Goal: Information Seeking & Learning: Learn about a topic

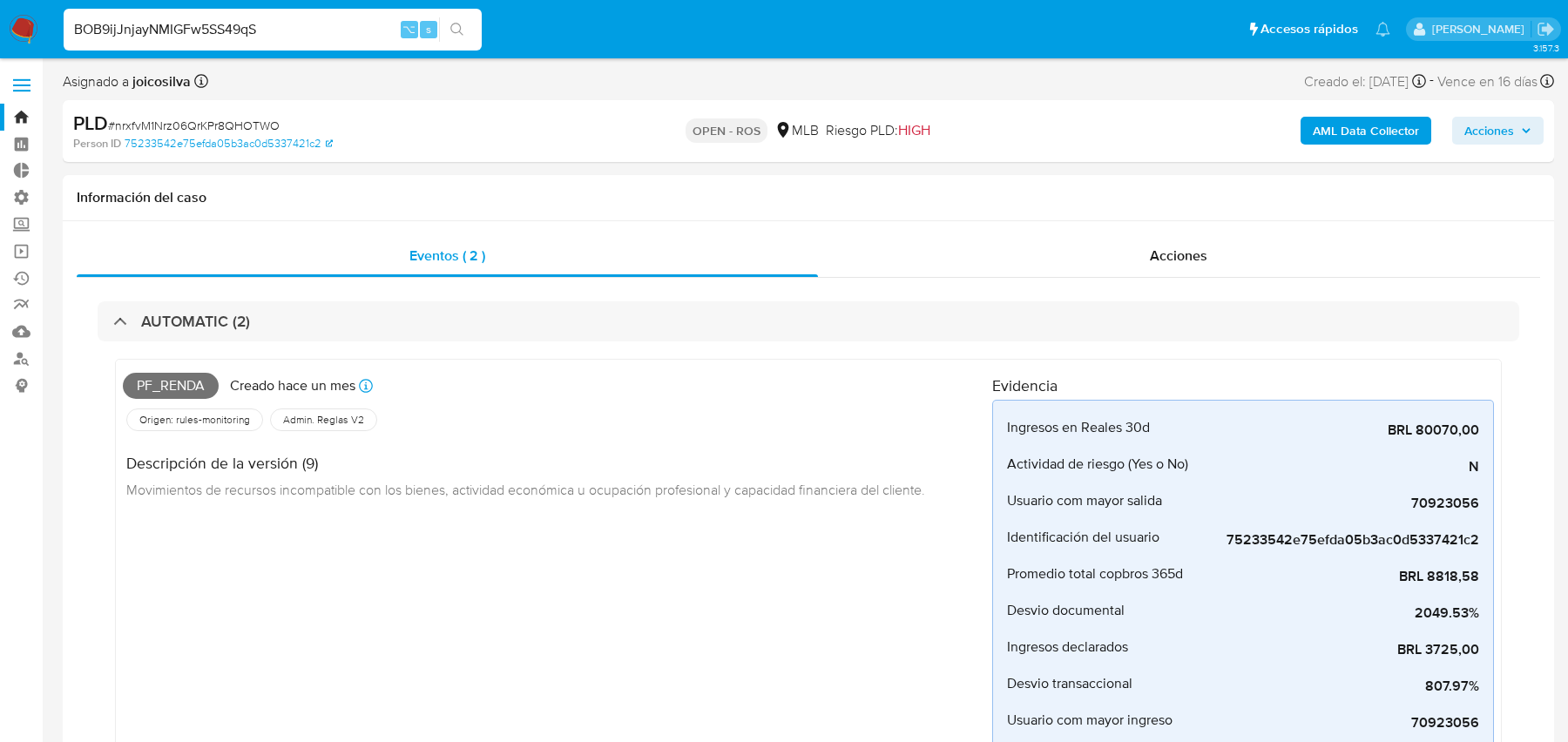
select select "10"
click at [196, 22] on input "BOB9ijJnjayNMIGFw5SS49qS" at bounding box center [272, 29] width 418 height 23
paste input "nrxfvM1Nrz06QrKPr8QHOTWO"
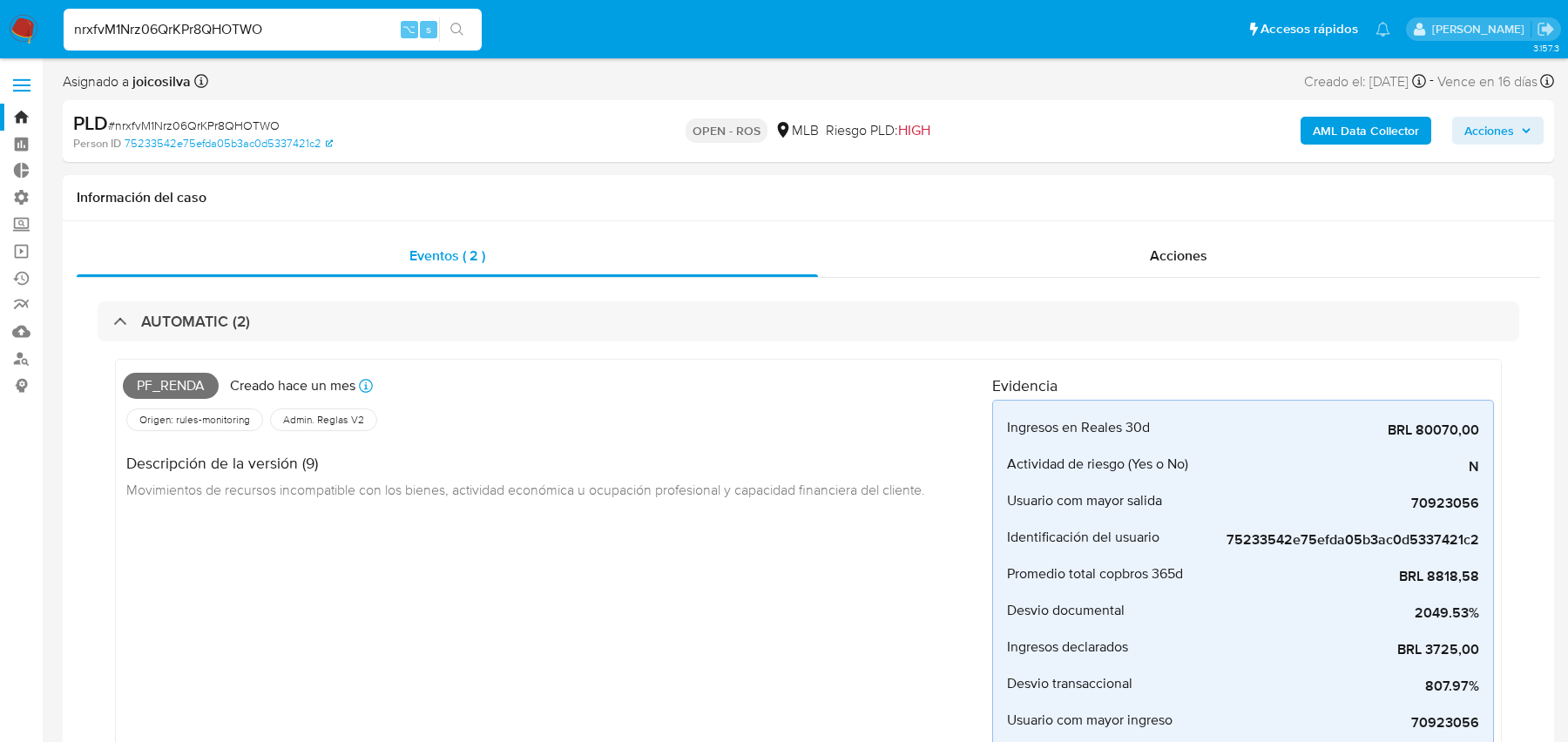
type input "nrxfvM1Nrz06QrKPr8QHOTWO"
click at [1312, 134] on button "AML Data Collector" at bounding box center [1366, 131] width 131 height 28
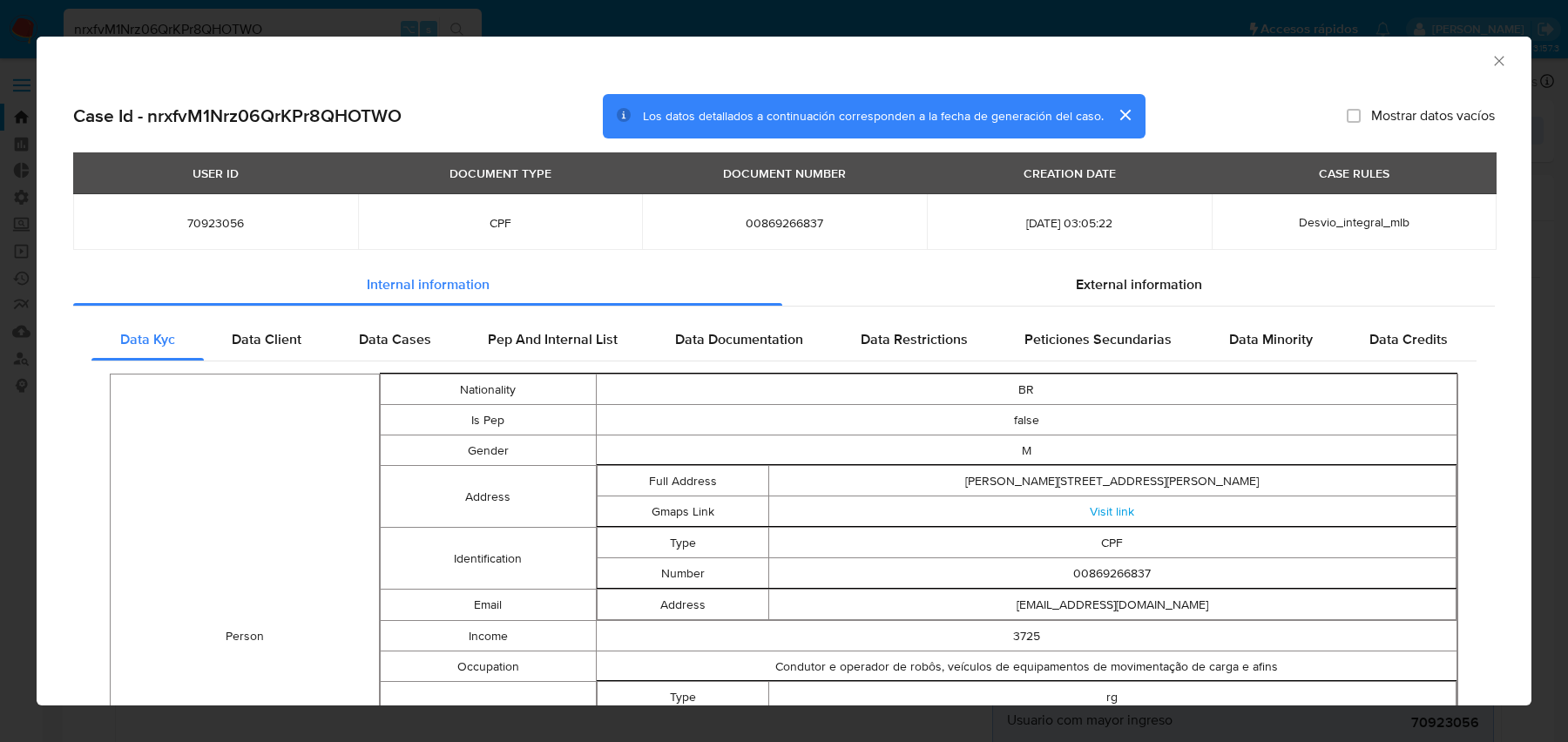
click at [1365, 223] on span "Desvio_integral_mlb" at bounding box center [1354, 222] width 111 height 17
click at [1308, 210] on td "Desvio_integral_mlb" at bounding box center [1354, 222] width 285 height 55
click at [1350, 179] on div "CASE RULES" at bounding box center [1354, 173] width 92 height 30
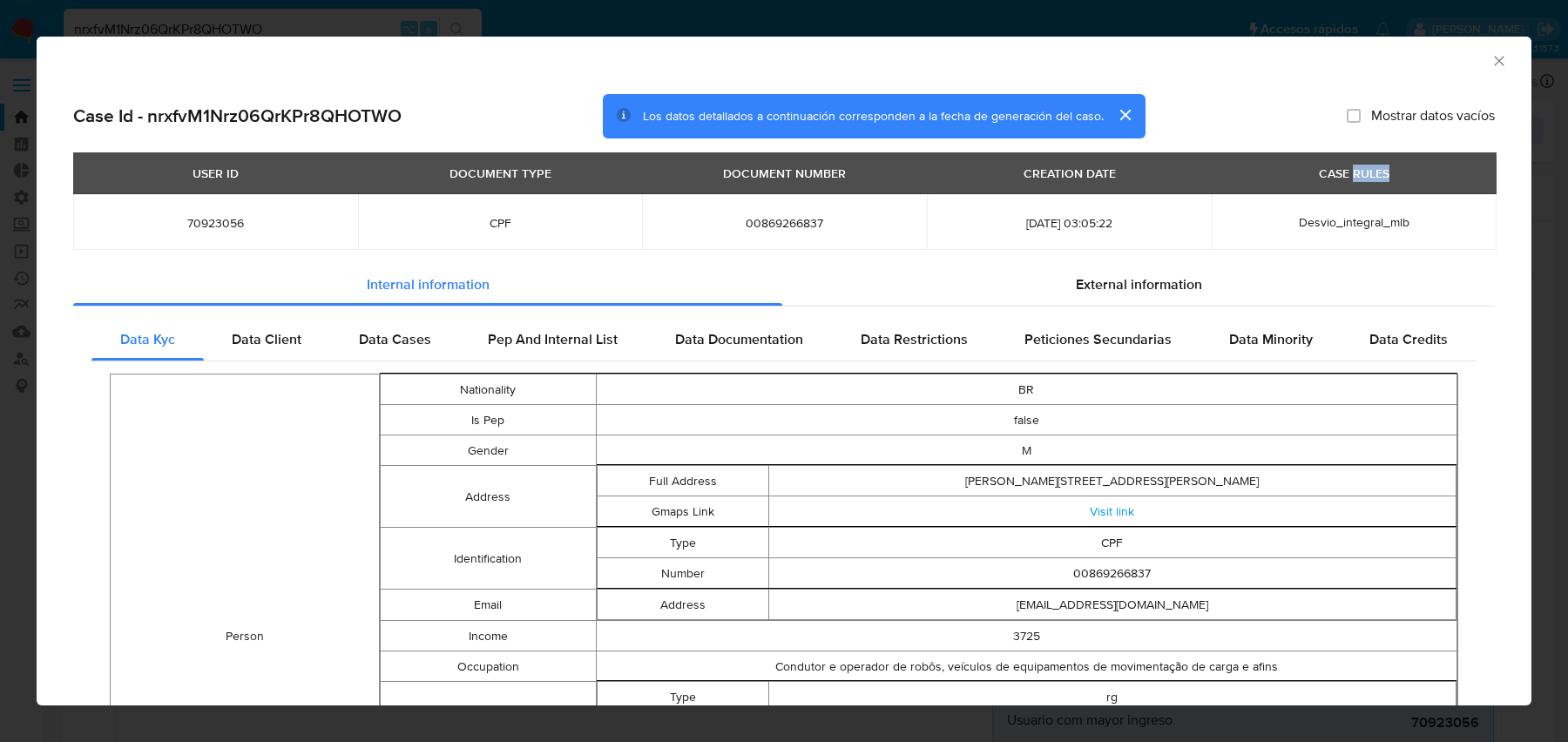
click at [1350, 179] on div "CASE RULES" at bounding box center [1354, 173] width 92 height 30
drag, startPoint x: 1290, startPoint y: 225, endPoint x: 1415, endPoint y: 224, distance: 125.0
click at [1415, 224] on div "Desvio_integral_mlb" at bounding box center [1354, 222] width 243 height 15
click at [381, 333] on span "Data Cases" at bounding box center [395, 340] width 73 height 20
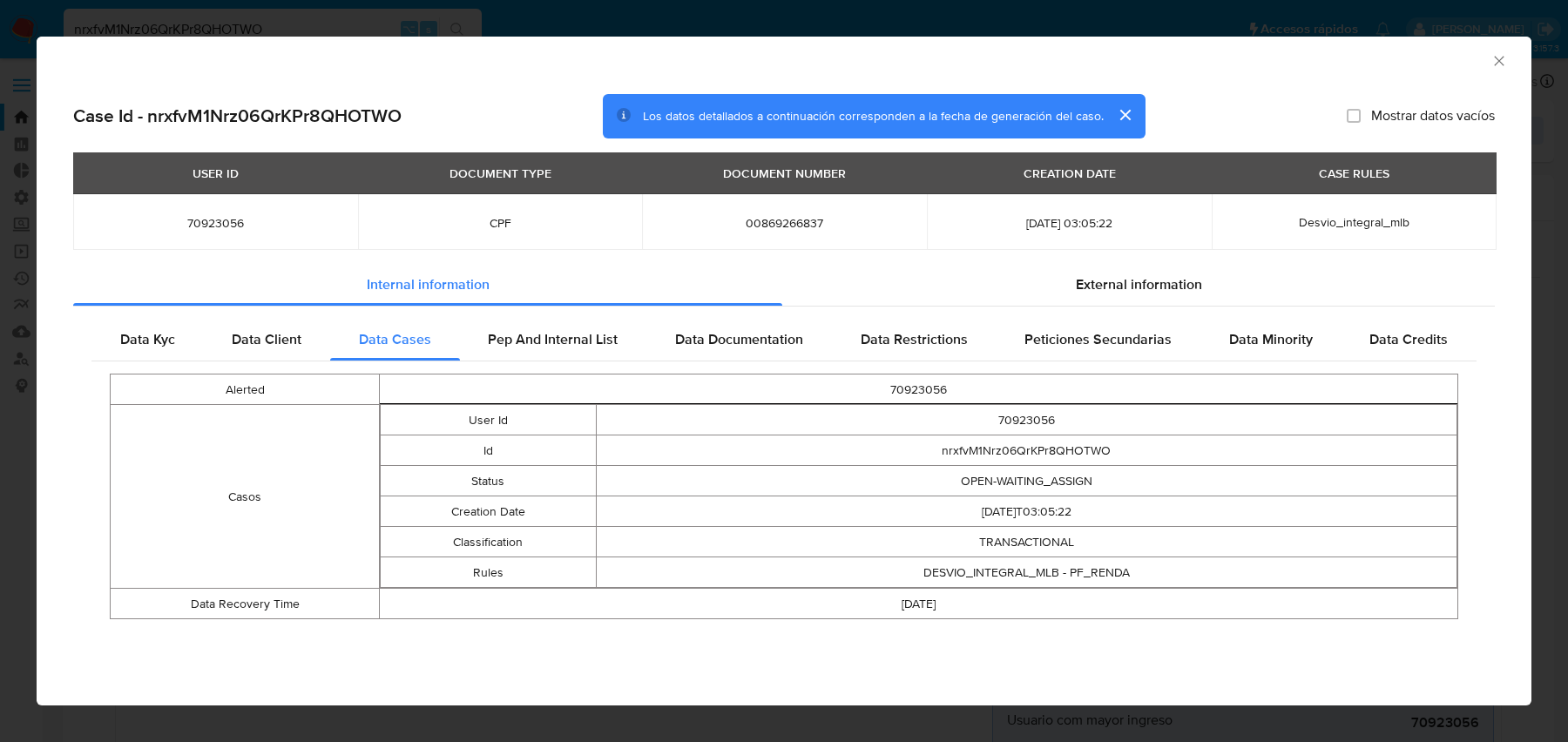
click at [957, 569] on td "DESVIO_INTEGRAL_MLB - PF_RENDA" at bounding box center [1026, 573] width 862 height 31
click at [1497, 64] on icon "Cerrar ventana" at bounding box center [1498, 61] width 17 height 17
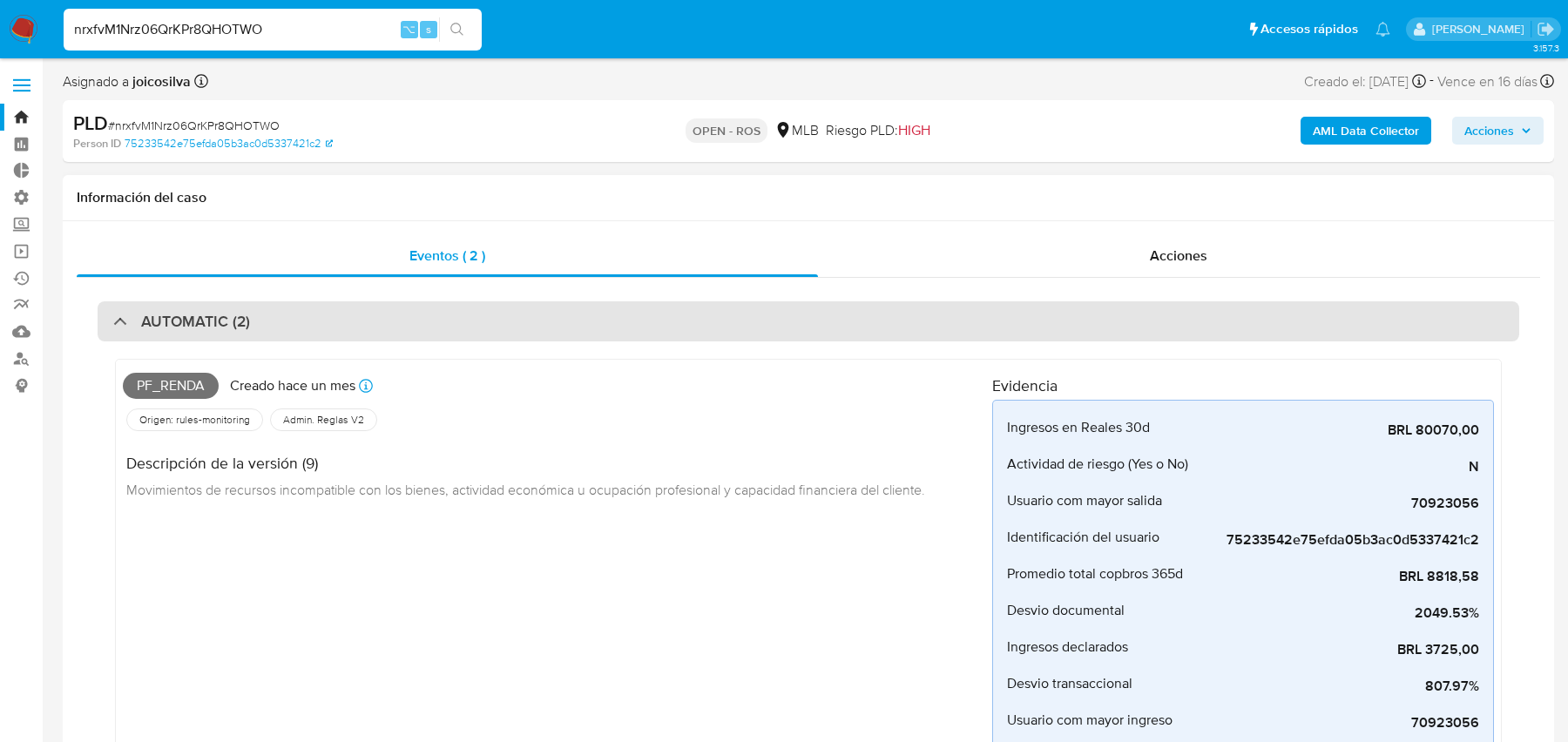
click at [672, 322] on div "AUTOMATIC (2)" at bounding box center [807, 322] width 1421 height 40
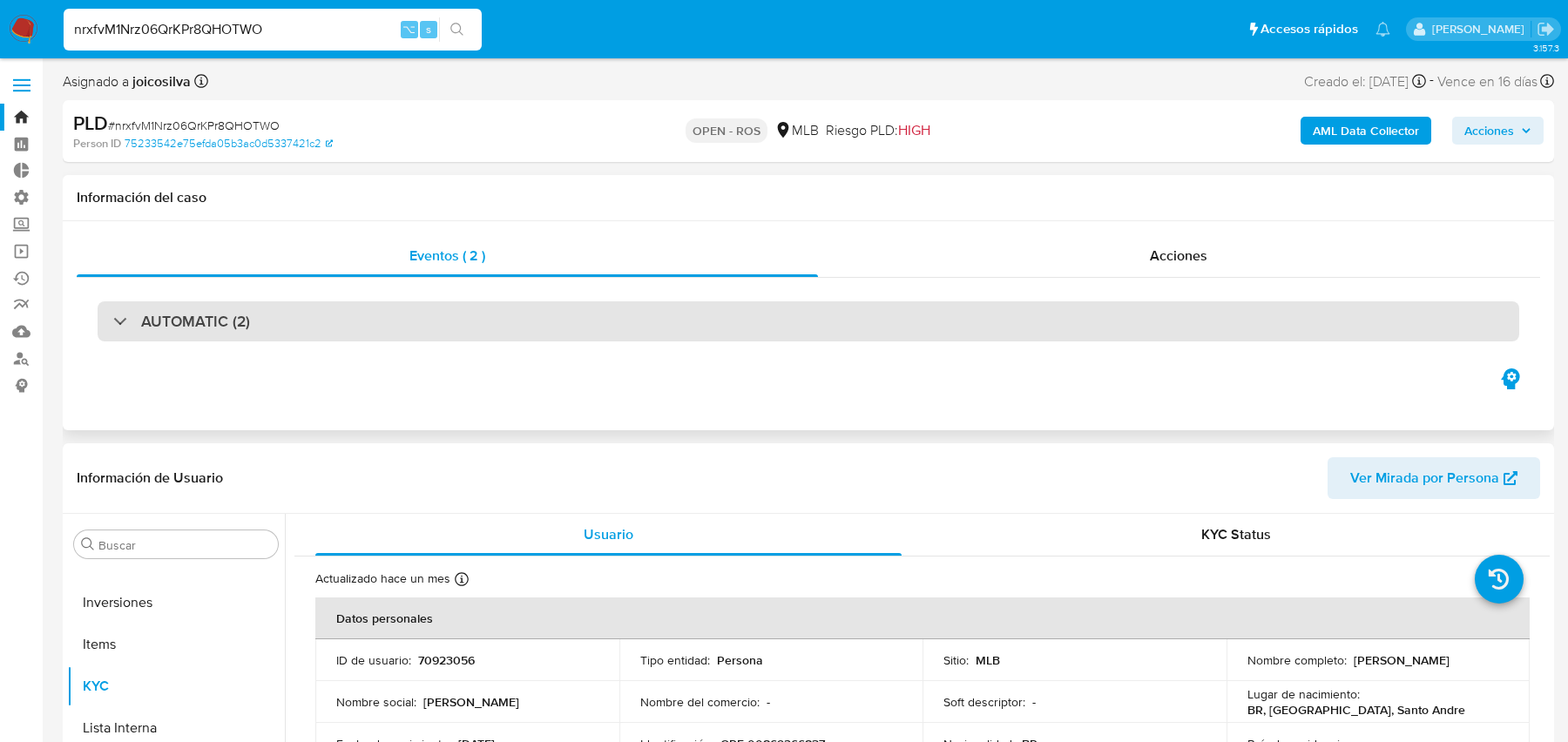
click at [672, 322] on div "AUTOMATIC (2)" at bounding box center [807, 322] width 1421 height 40
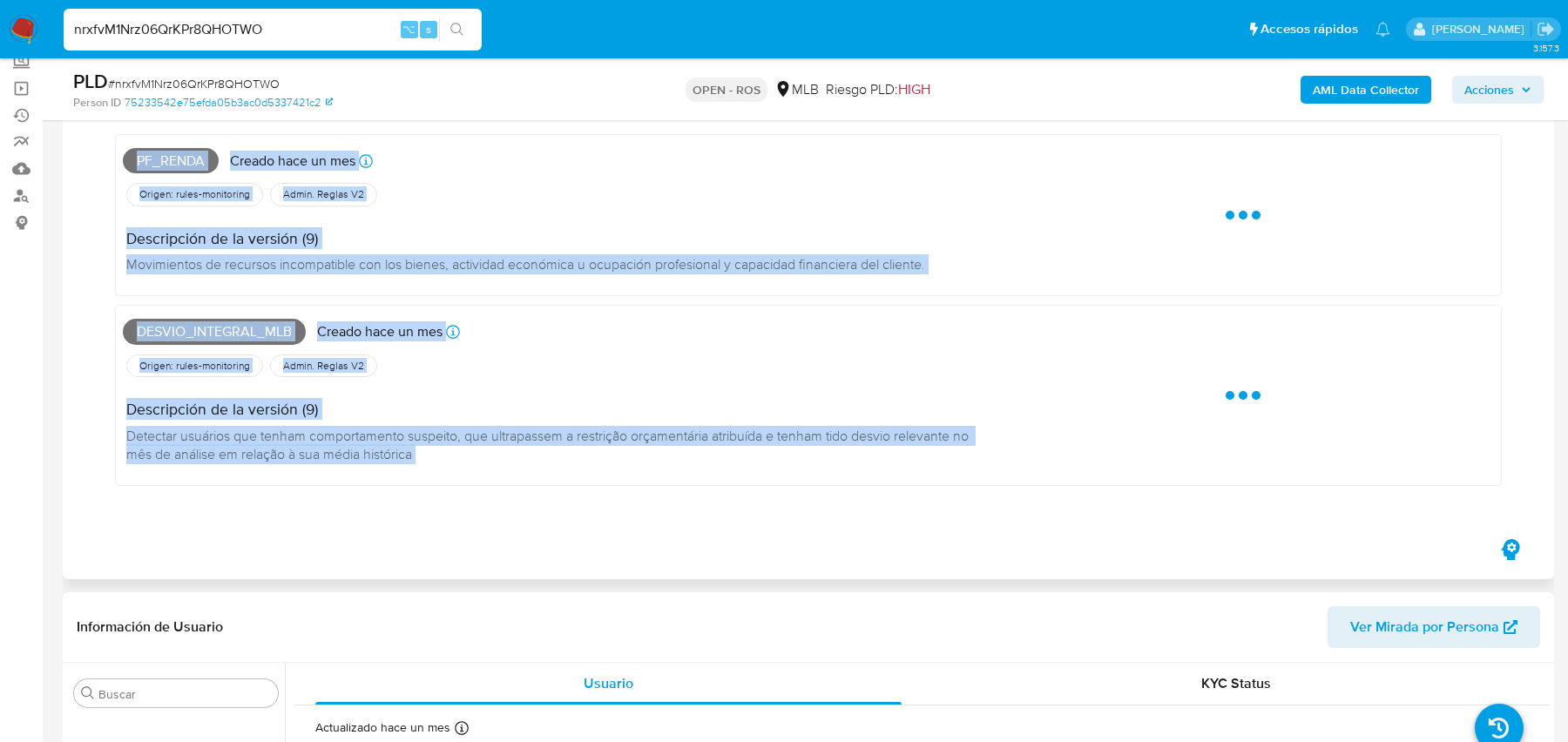
scroll to position [117, 0]
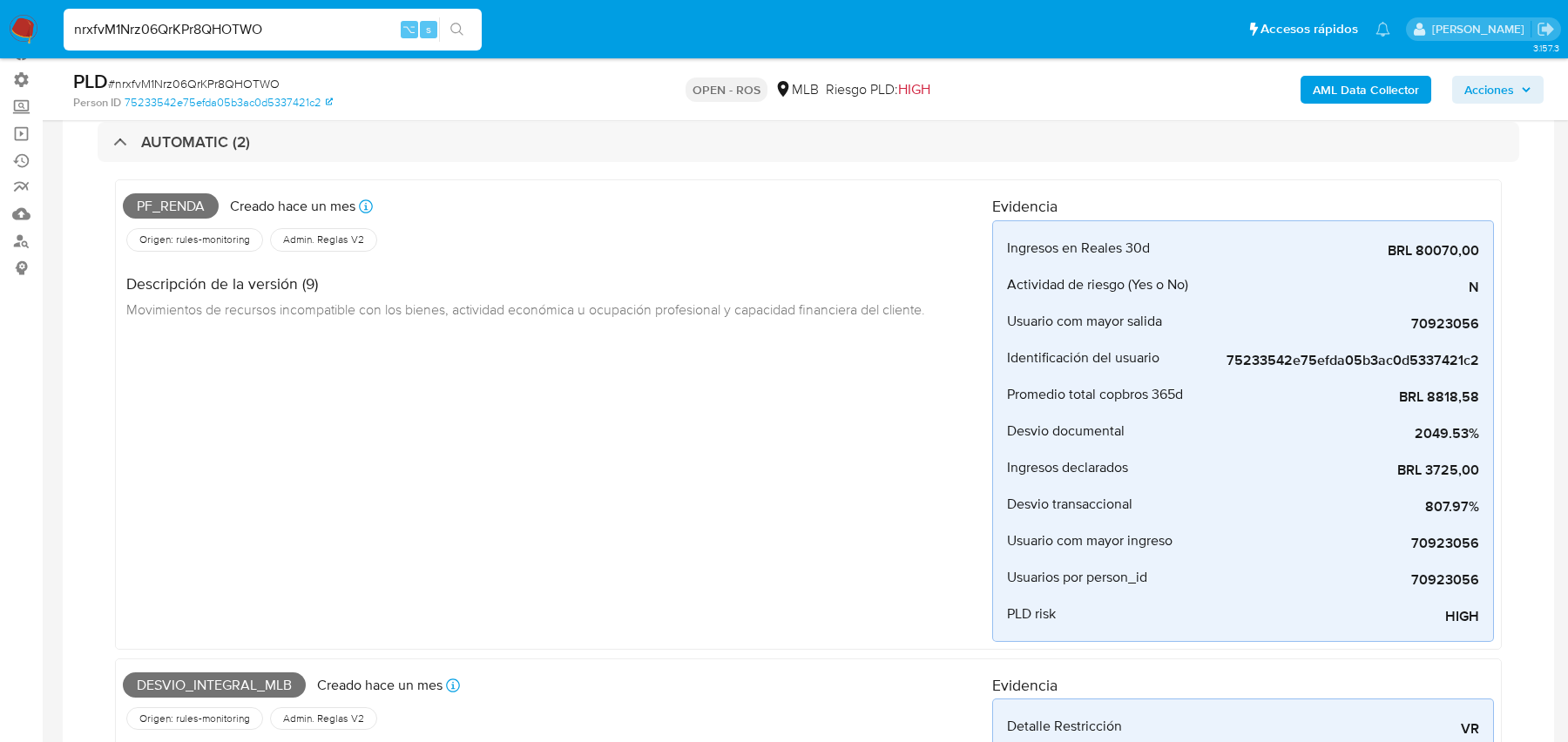
click at [332, 306] on span "Movimientos de recursos incompatible con los bienes, actividad económica u ocup…" at bounding box center [526, 309] width 799 height 19
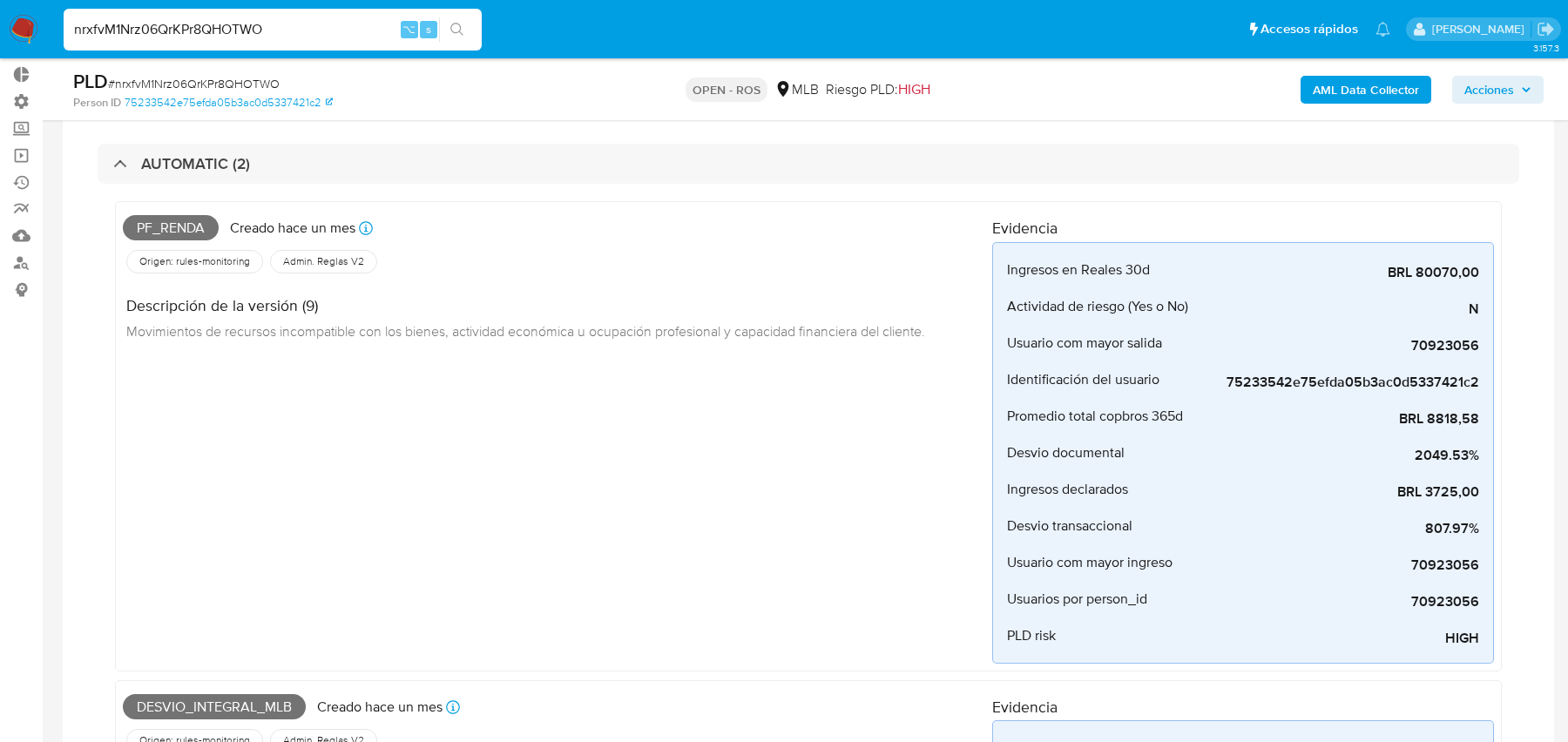
scroll to position [0, 0]
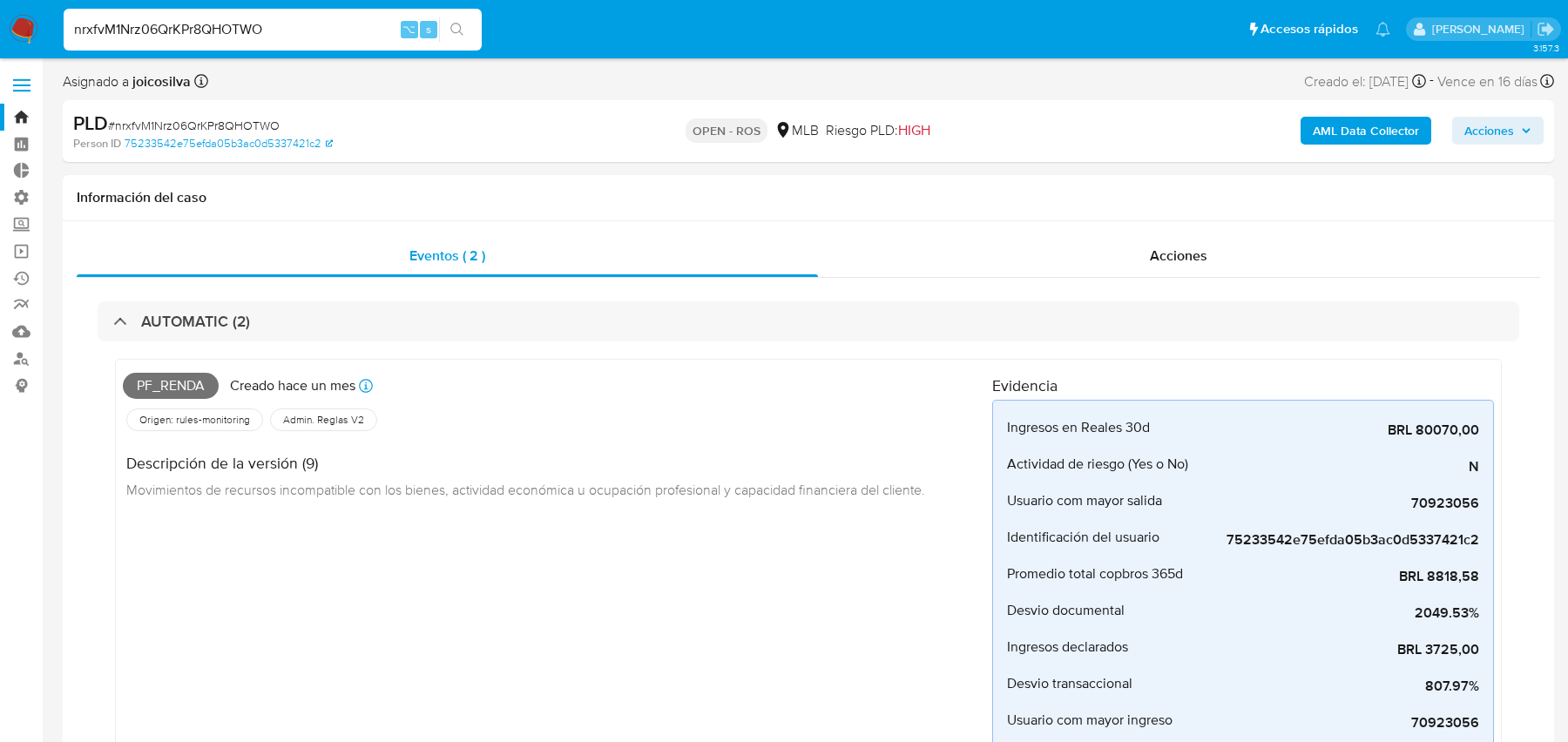
click at [1336, 130] on b "AML Data Collector" at bounding box center [1365, 131] width 106 height 28
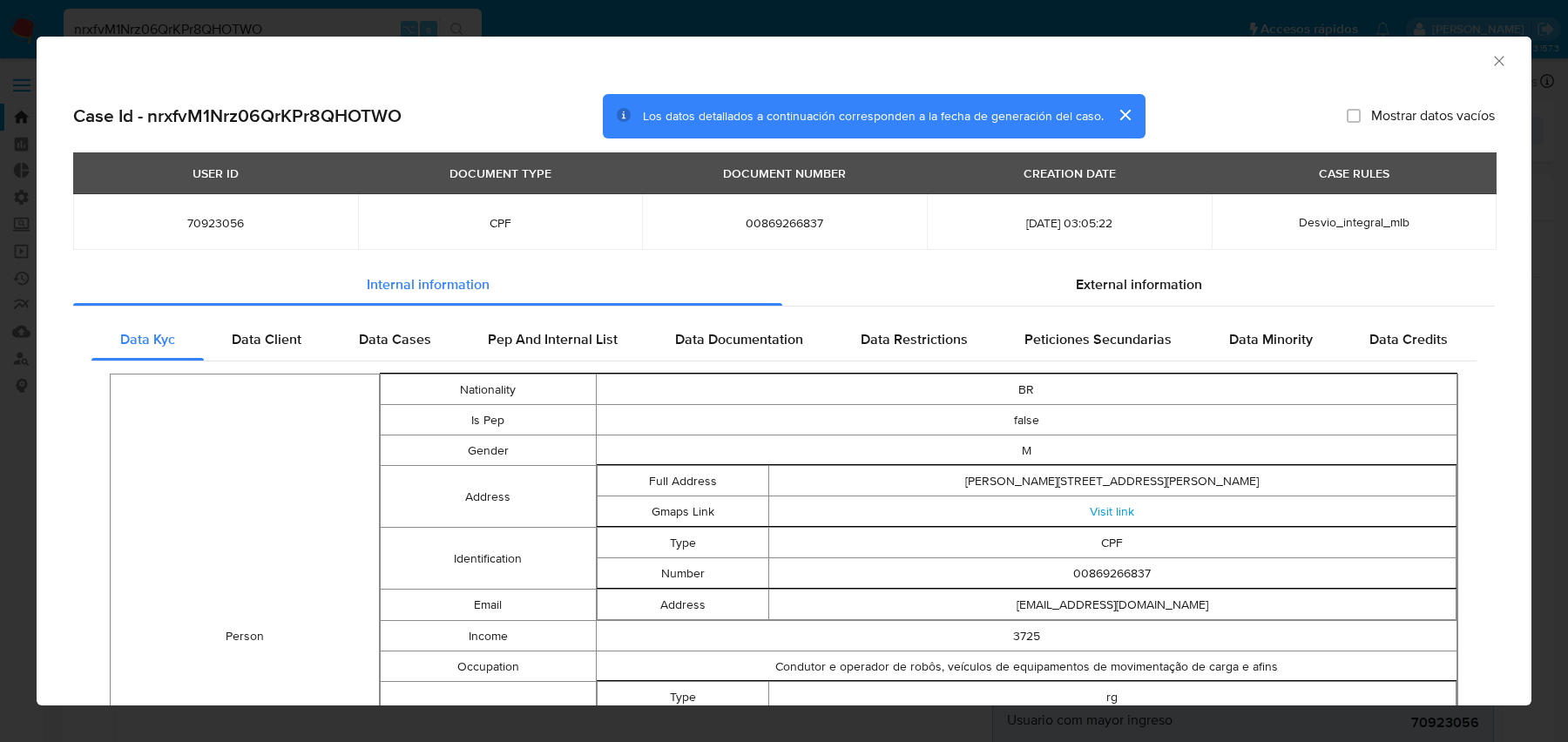
click at [1340, 213] on span "Desvio_integral_mlb" at bounding box center [1354, 222] width 111 height 17
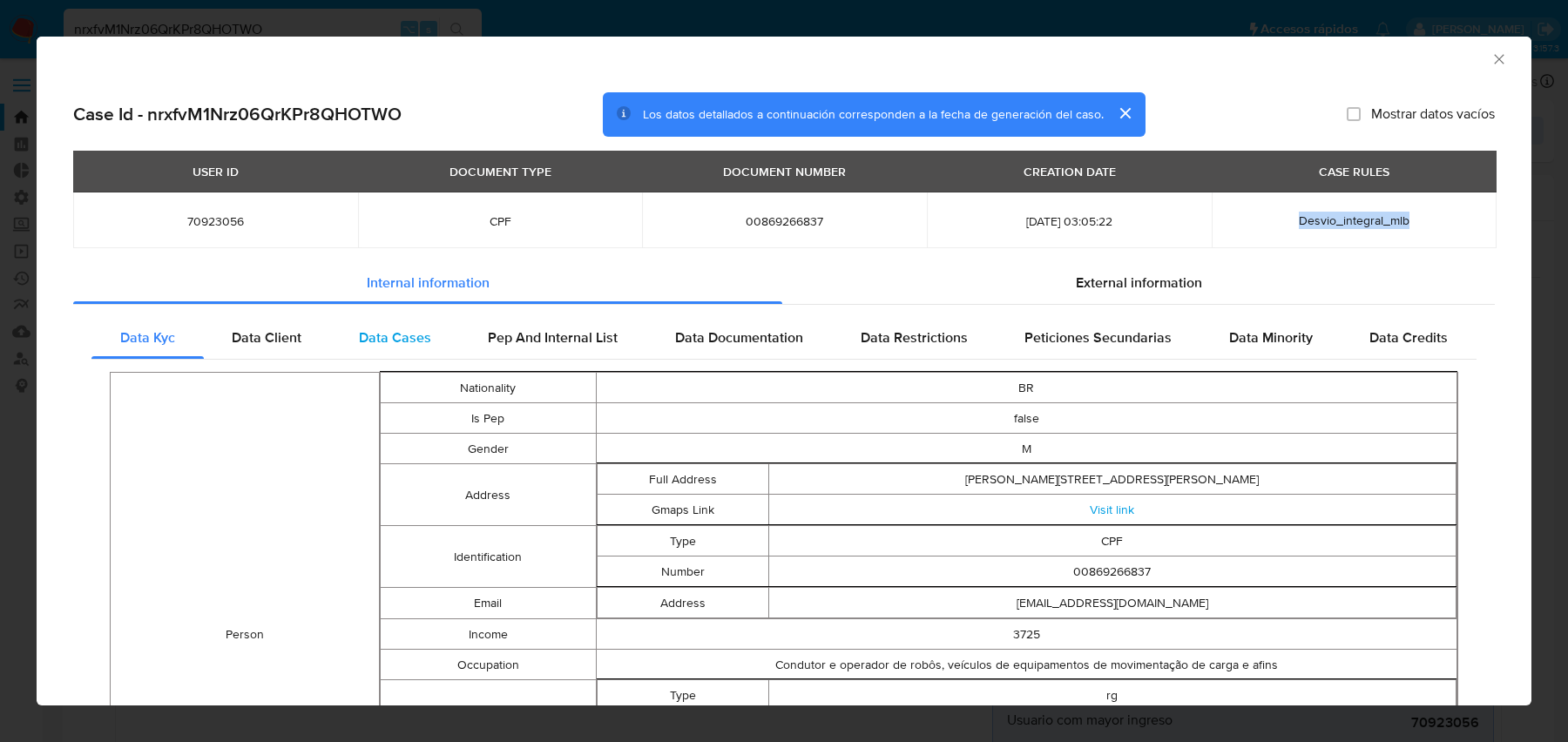
click at [399, 342] on span "Data Cases" at bounding box center [395, 338] width 73 height 20
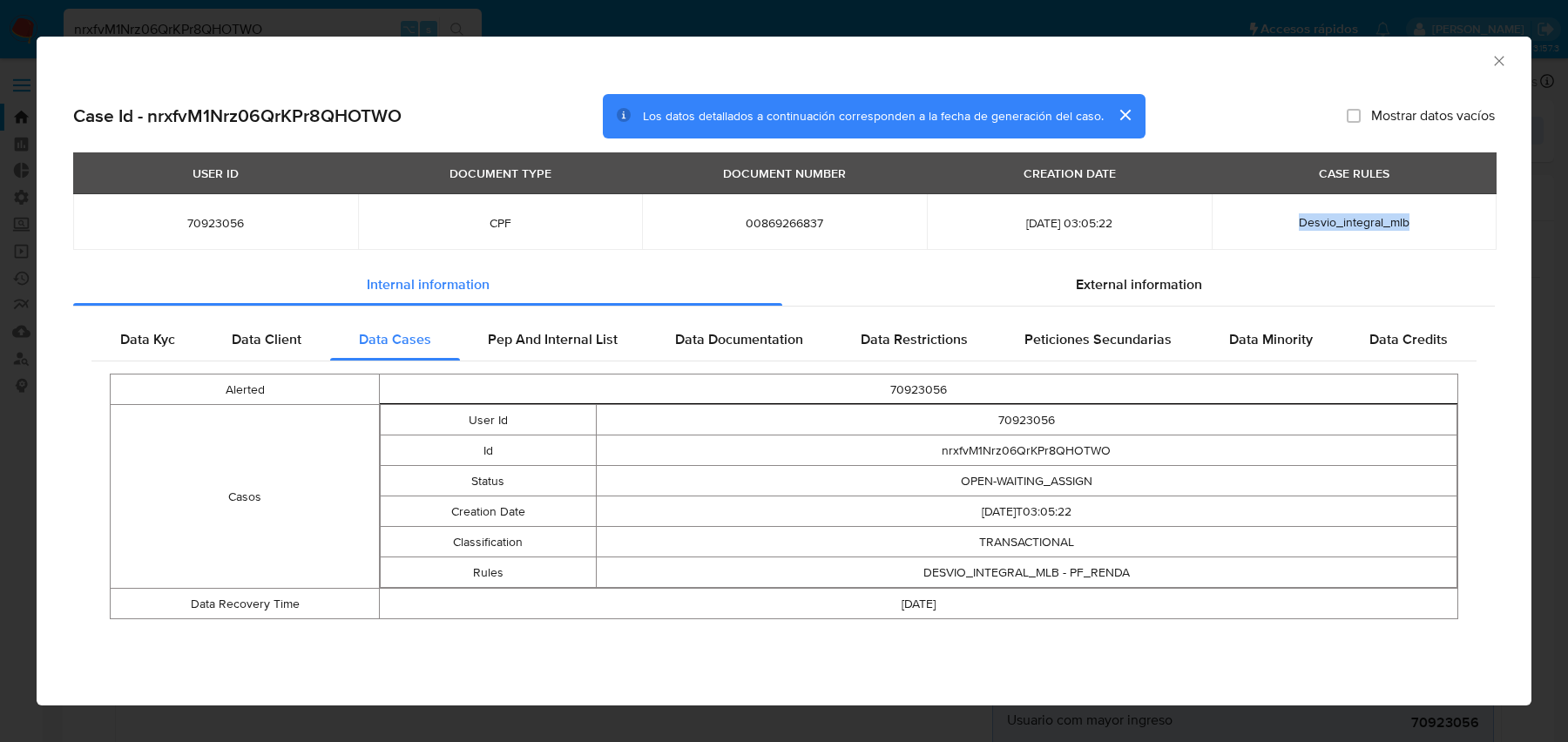
click at [1047, 589] on td "[DATE]" at bounding box center [918, 604] width 1078 height 31
click at [1080, 569] on td "DESVIO_INTEGRAL_MLB - PF_RENDA" at bounding box center [1026, 573] width 862 height 31
click at [1078, 566] on td "DESVIO_INTEGRAL_MLB - PF_RENDA" at bounding box center [1026, 573] width 862 height 31
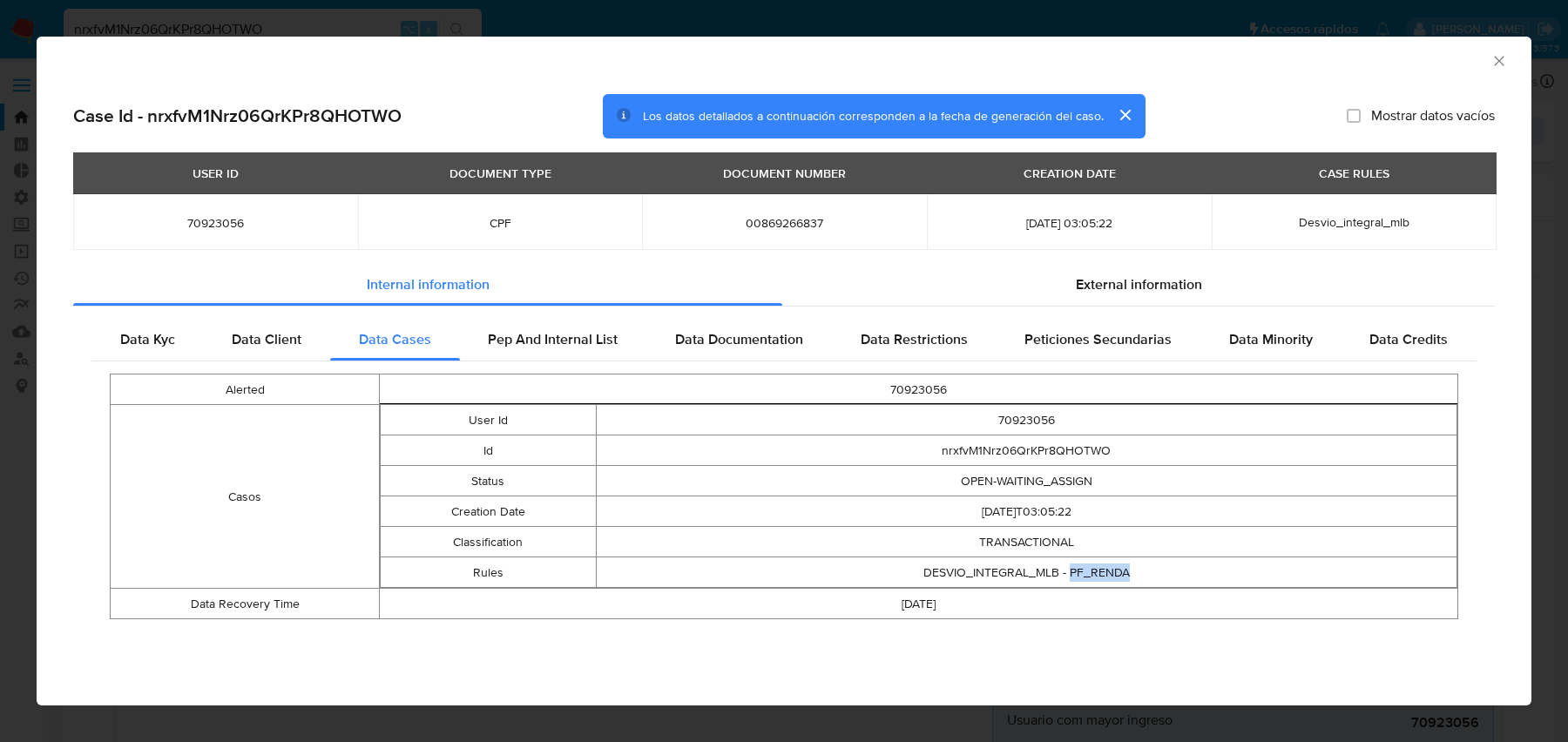
click at [1078, 566] on td "DESVIO_INTEGRAL_MLB - PF_RENDA" at bounding box center [1026, 573] width 862 height 31
click at [1168, 574] on td "DESVIO_INTEGRAL_MLB - PF_RENDA" at bounding box center [1026, 573] width 862 height 31
drag, startPoint x: 1167, startPoint y: 574, endPoint x: 888, endPoint y: 574, distance: 279.0
click at [888, 574] on td "DESVIO_INTEGRAL_MLB - PF_RENDA" at bounding box center [1026, 573] width 862 height 31
click at [214, 597] on td "Data Recovery Time" at bounding box center [245, 604] width 269 height 31
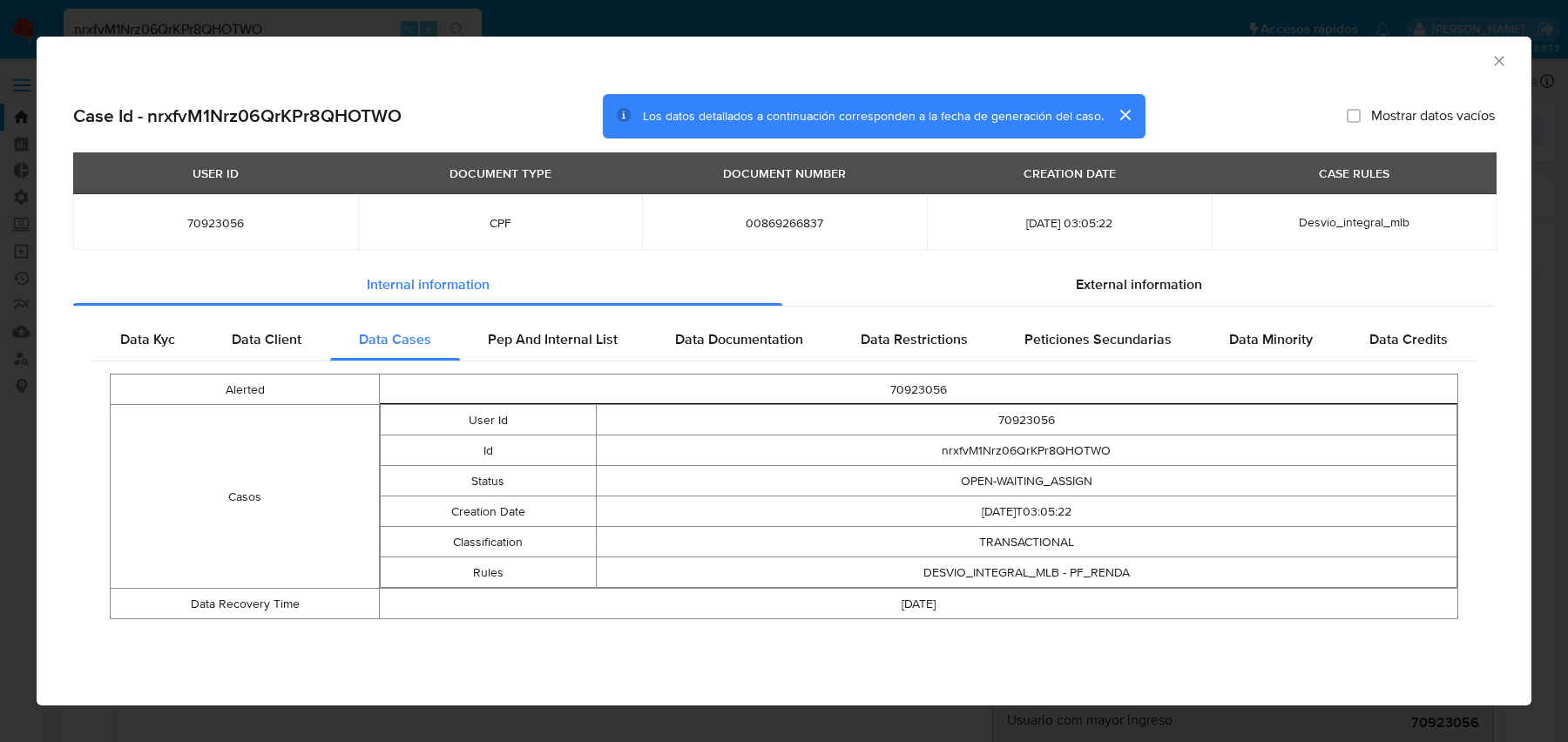
click at [214, 597] on td "Data Recovery Time" at bounding box center [245, 604] width 269 height 31
drag, startPoint x: 1007, startPoint y: 218, endPoint x: 1164, endPoint y: 217, distance: 157.0
click at [1164, 217] on span "[DATE] 03:05:22" at bounding box center [1070, 223] width 243 height 15
click at [1083, 222] on span "[DATE] 03:05:22" at bounding box center [1070, 223] width 243 height 15
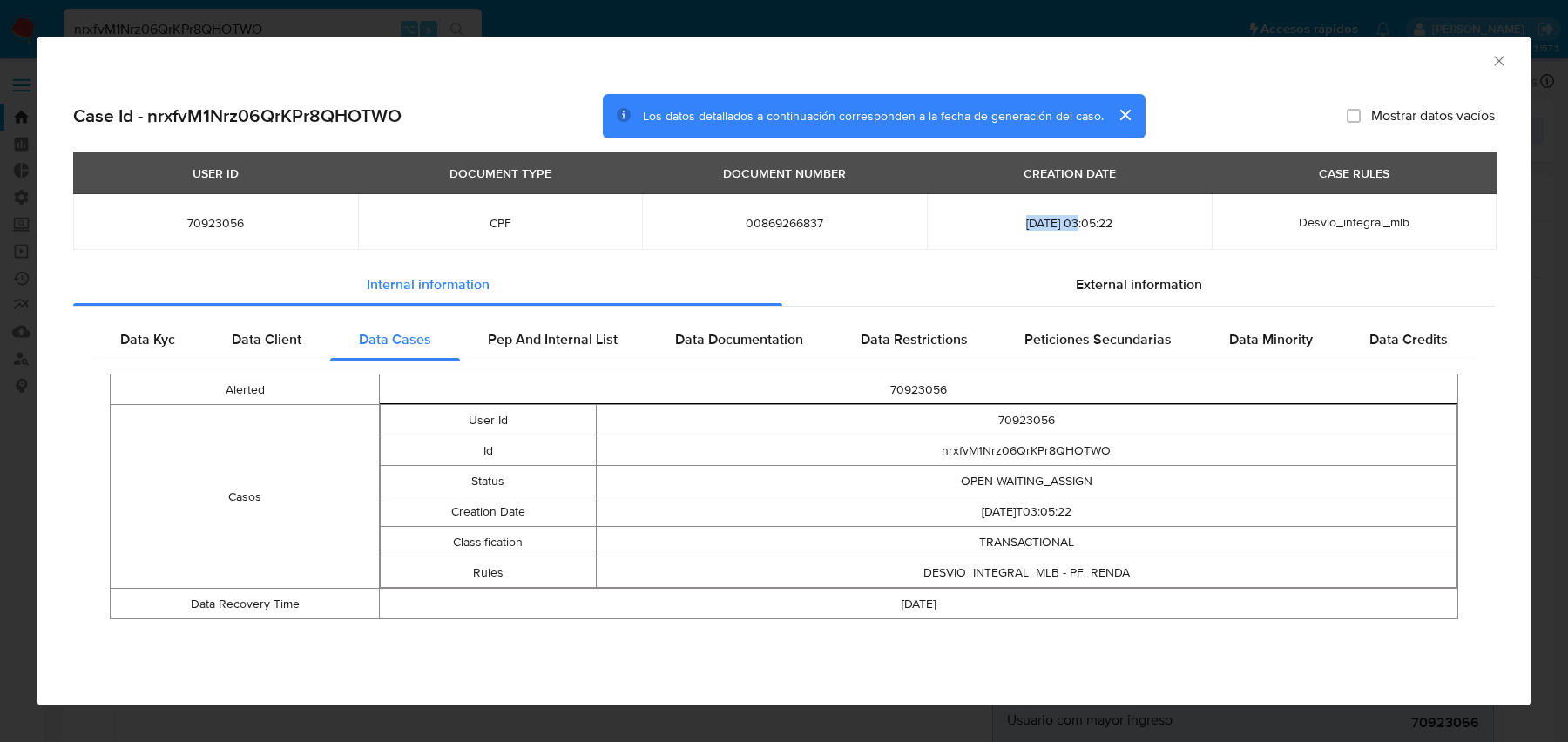
drag, startPoint x: 1070, startPoint y: 220, endPoint x: 989, endPoint y: 219, distance: 81.0
click at [989, 219] on span "[DATE] 03:05:22" at bounding box center [1070, 223] width 243 height 15
drag, startPoint x: 1075, startPoint y: 223, endPoint x: 980, endPoint y: 223, distance: 95.0
click at [980, 223] on span "[DATE] 03:05:22" at bounding box center [1070, 223] width 243 height 15
click at [1355, 232] on td "Desvio_integral_mlb" at bounding box center [1354, 222] width 285 height 55
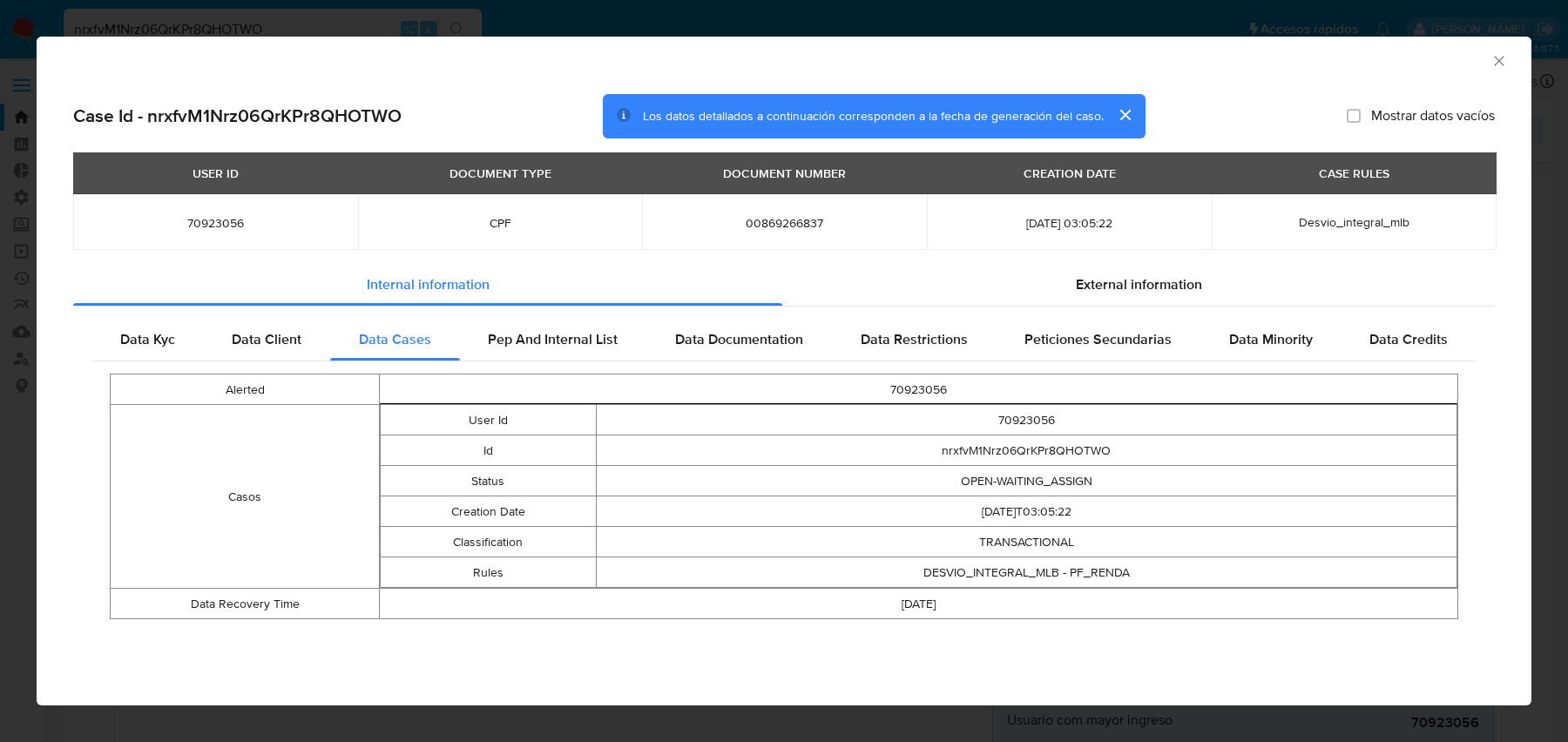
click at [1355, 232] on td "Desvio_integral_mlb" at bounding box center [1354, 222] width 285 height 55
click at [1385, 219] on span "Desvio_integral_mlb" at bounding box center [1354, 222] width 111 height 17
click at [1346, 177] on div "CASE RULES" at bounding box center [1354, 173] width 92 height 30
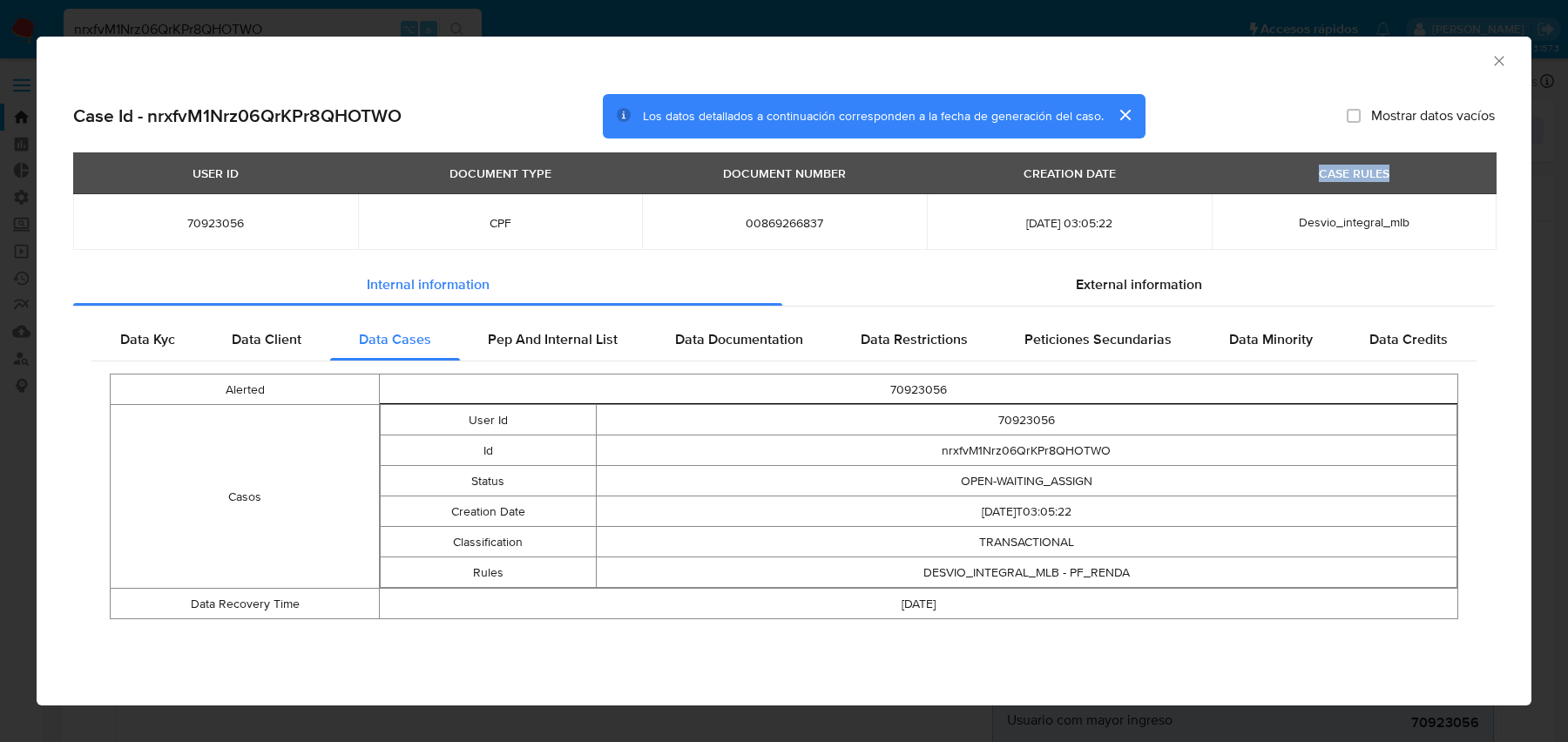
click at [1346, 177] on div "CASE RULES" at bounding box center [1354, 173] width 92 height 30
click at [1363, 225] on span "Desvio_integral_mlb" at bounding box center [1354, 222] width 111 height 17
drag, startPoint x: 916, startPoint y: 558, endPoint x: 1149, endPoint y: 559, distance: 233.0
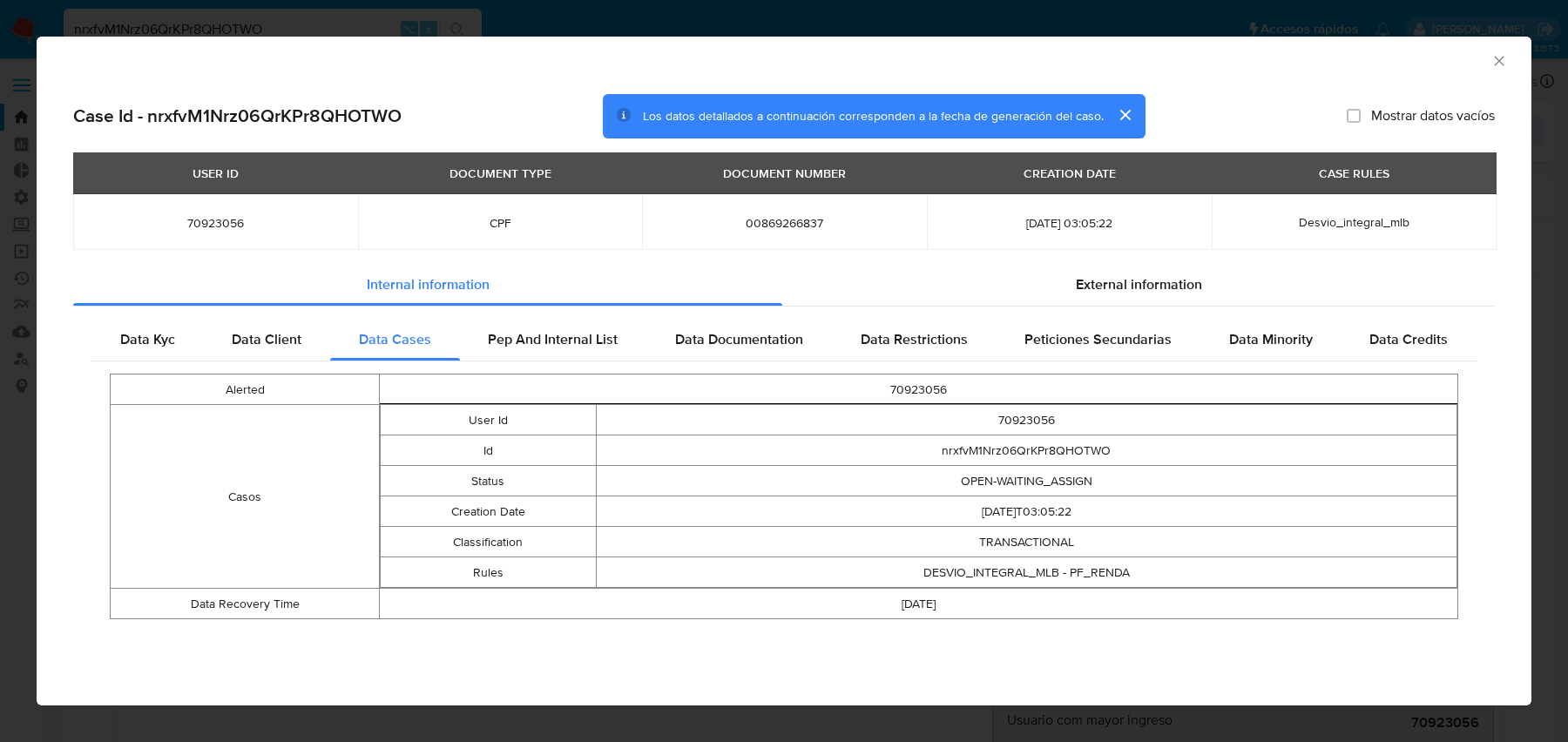
click at [1149, 559] on td "DESVIO_INTEGRAL_MLB - PF_RENDA" at bounding box center [1026, 573] width 862 height 31
click at [1133, 565] on td "DESVIO_INTEGRAL_MLB - PF_RENDA" at bounding box center [1026, 573] width 862 height 31
click at [1328, 220] on span "Desvio_integral_mlb" at bounding box center [1354, 222] width 111 height 17
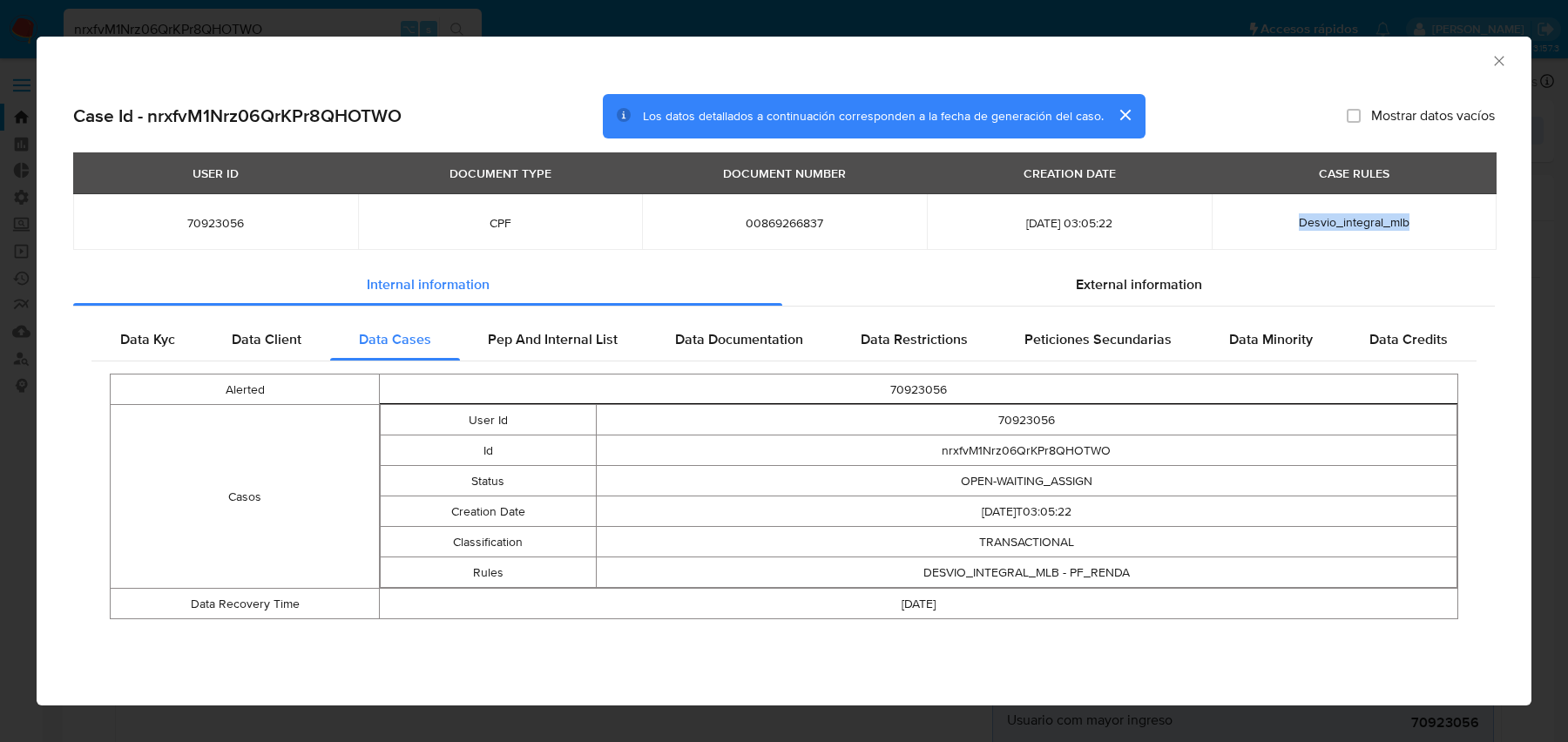
click at [1328, 220] on span "Desvio_integral_mlb" at bounding box center [1354, 222] width 111 height 17
drag, startPoint x: 908, startPoint y: 568, endPoint x: 1228, endPoint y: 568, distance: 320.0
click at [1227, 568] on td "DESVIO_INTEGRAL_MLB - PF_RENDA" at bounding box center [1026, 573] width 862 height 31
click at [1406, 230] on span "Desvio_integral_mlb" at bounding box center [1354, 222] width 111 height 17
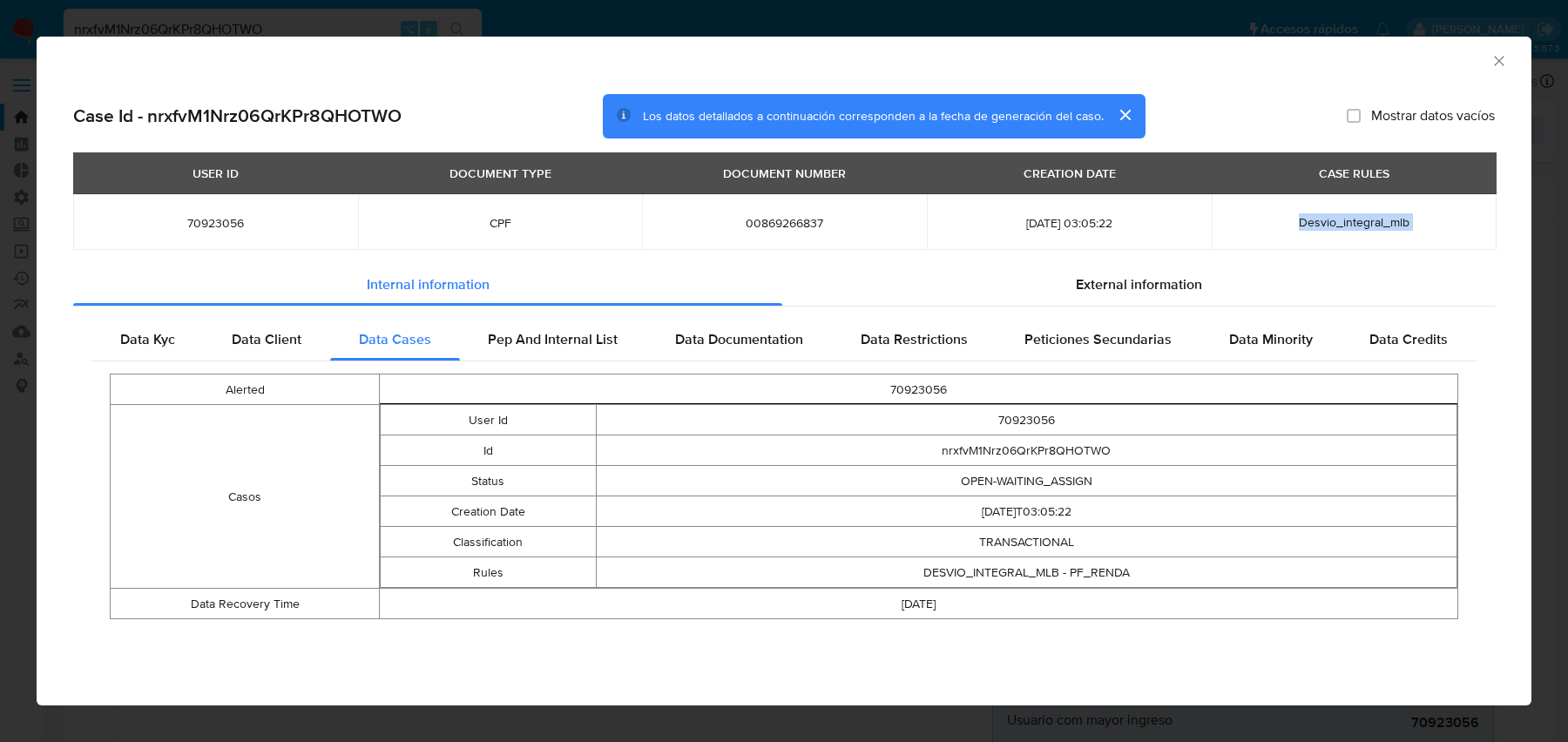
click at [1406, 230] on span "Desvio_integral_mlb" at bounding box center [1354, 222] width 111 height 17
